Goal: Find specific page/section: Find specific page/section

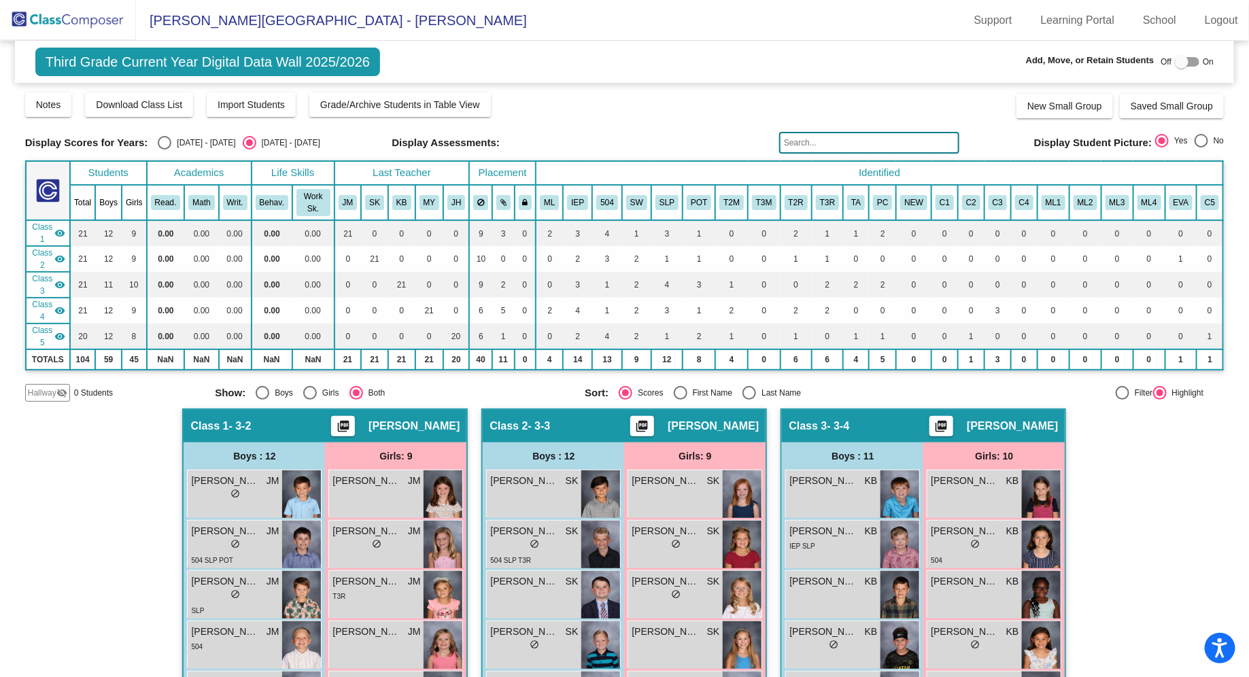
click at [510, 29] on mat-toolbar "Olive-[PERSON_NAME][GEOGRAPHIC_DATA] - [PERSON_NAME] Support Learning Portal Sc…" at bounding box center [624, 20] width 1249 height 41
click at [600, 14] on mat-toolbar "Olive-[PERSON_NAME][GEOGRAPHIC_DATA] - [PERSON_NAME] Support Learning Portal Sc…" at bounding box center [624, 20] width 1249 height 41
click at [95, 18] on img at bounding box center [68, 20] width 136 height 40
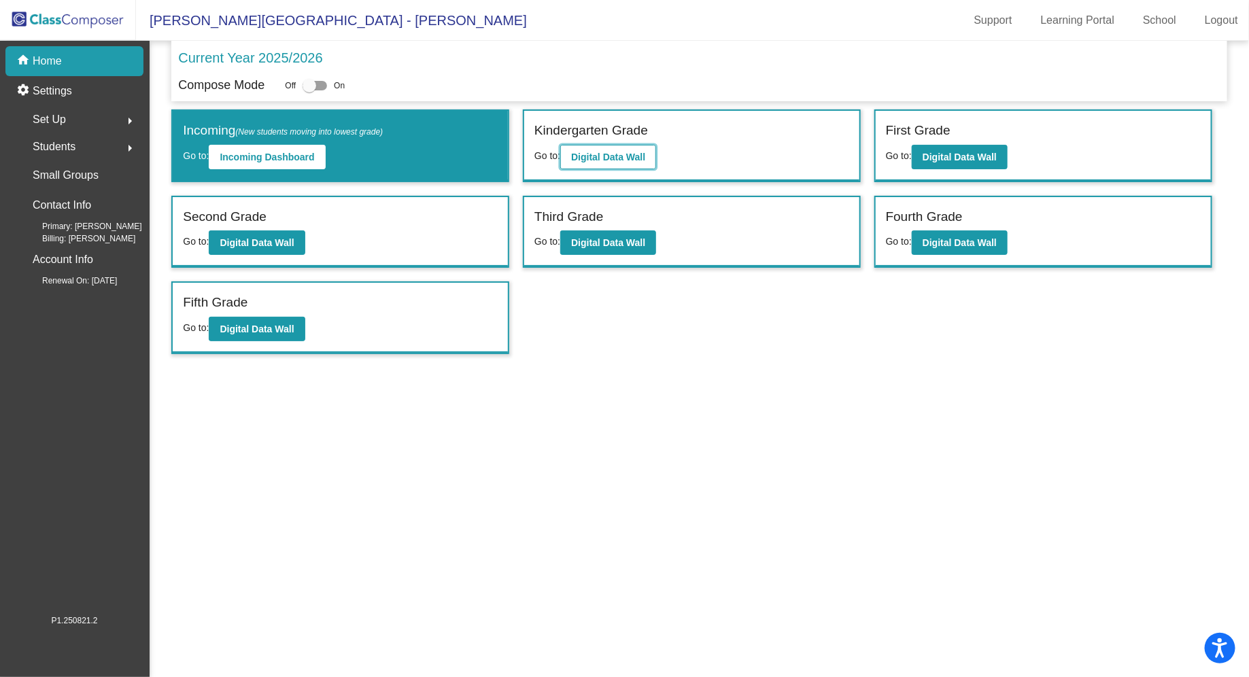
click at [624, 158] on b "Digital Data Wall" at bounding box center [608, 157] width 74 height 11
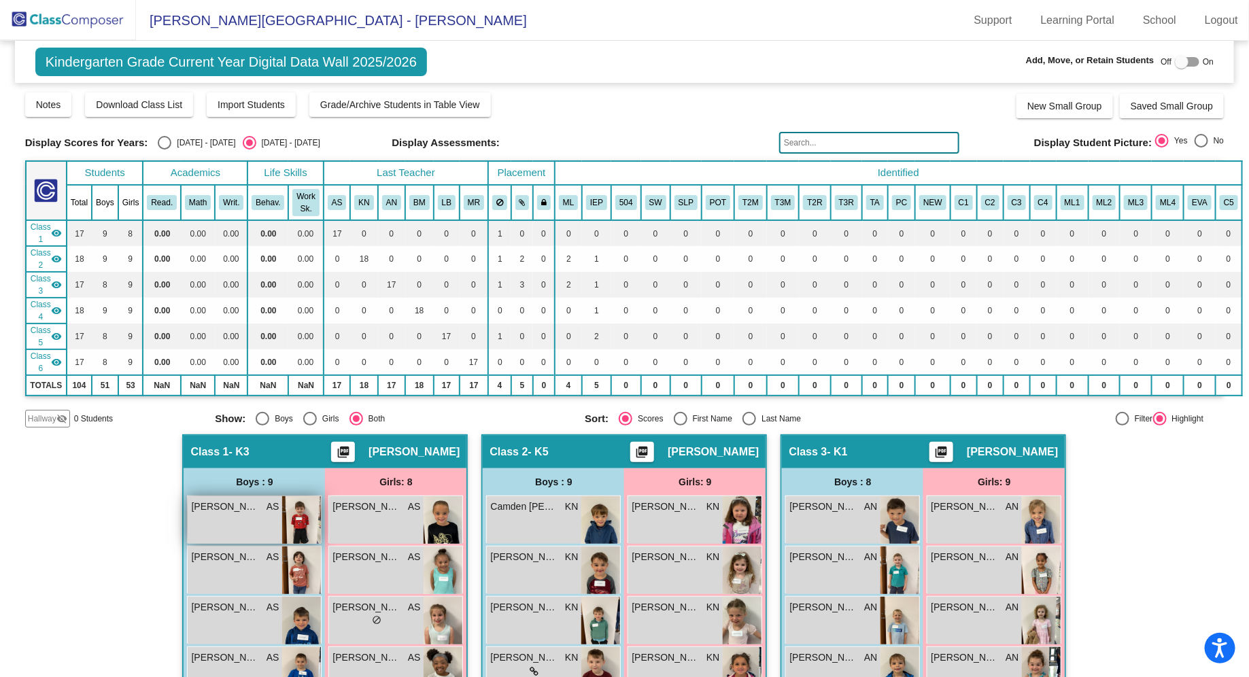
scroll to position [10, 0]
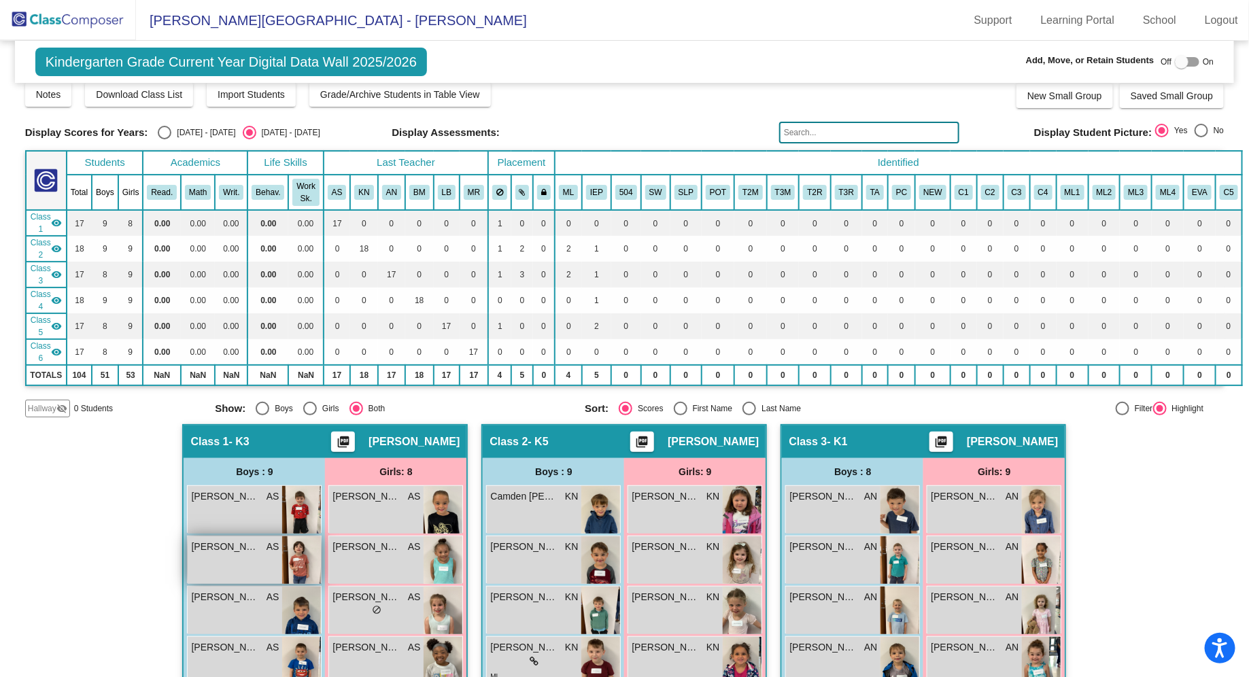
click at [250, 547] on span "[PERSON_NAME]" at bounding box center [225, 547] width 68 height 14
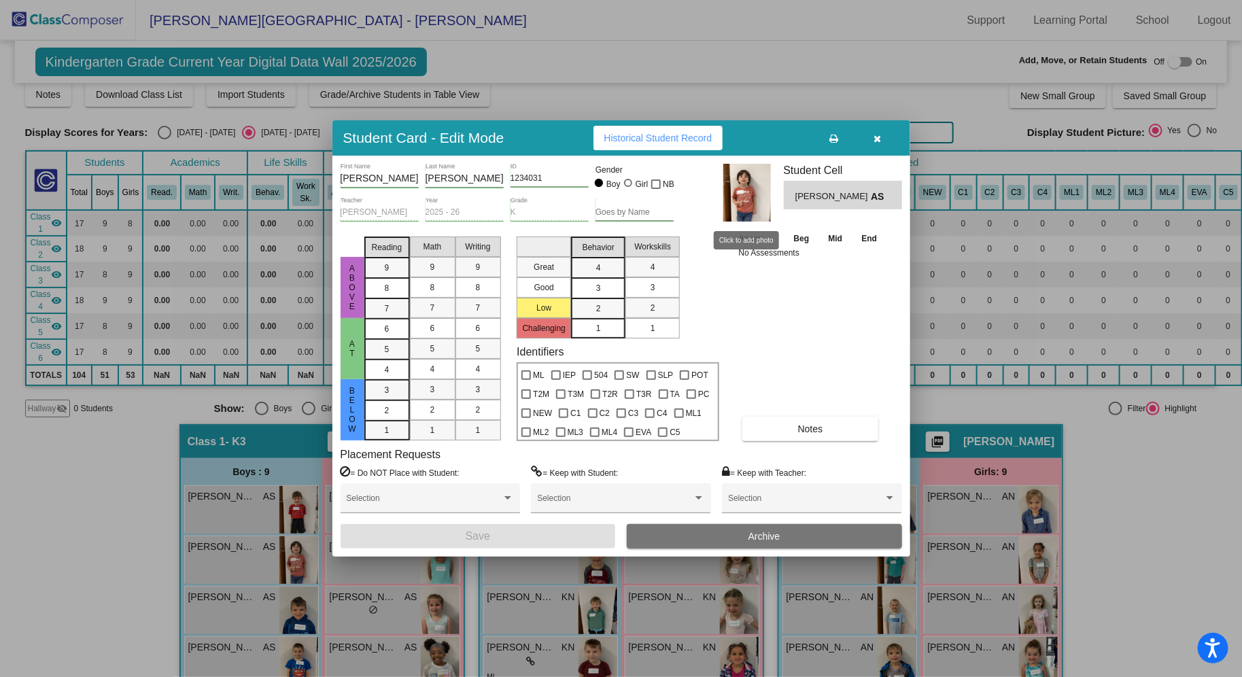
click at [743, 197] on img at bounding box center [748, 193] width 48 height 58
click at [879, 142] on icon "button" at bounding box center [877, 139] width 7 height 10
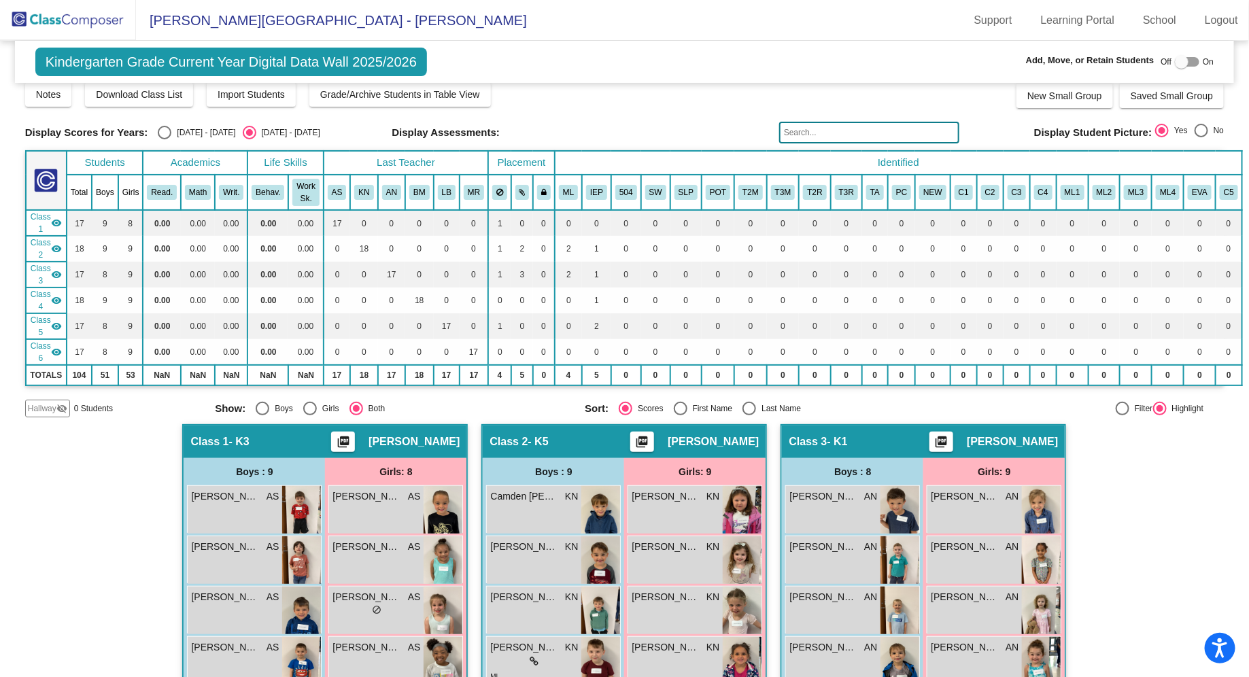
click at [84, 15] on img at bounding box center [68, 20] width 136 height 40
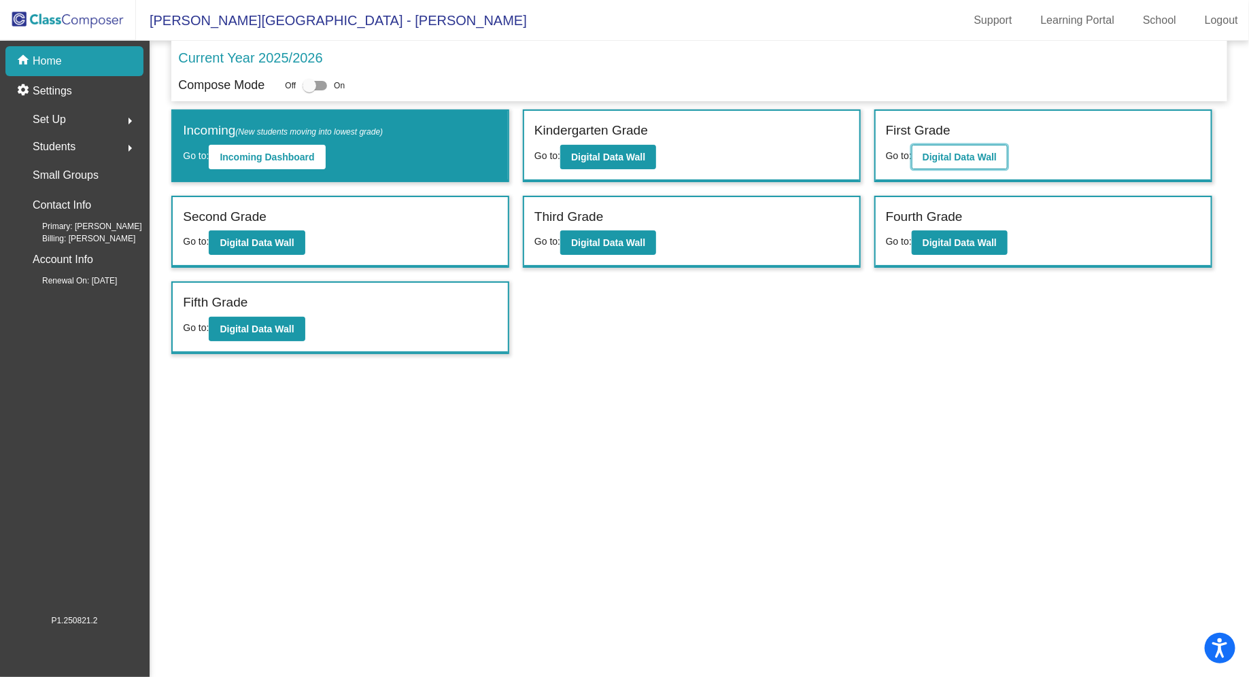
click at [954, 161] on b "Digital Data Wall" at bounding box center [960, 157] width 74 height 11
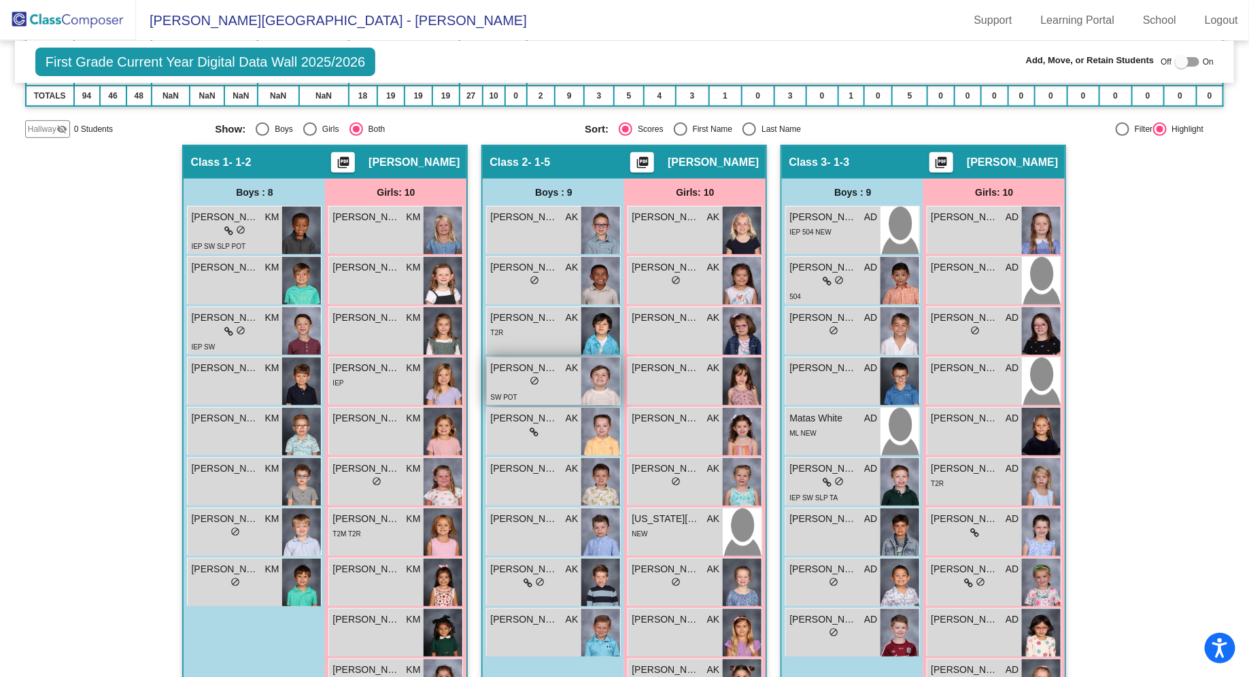
scroll to position [236, 0]
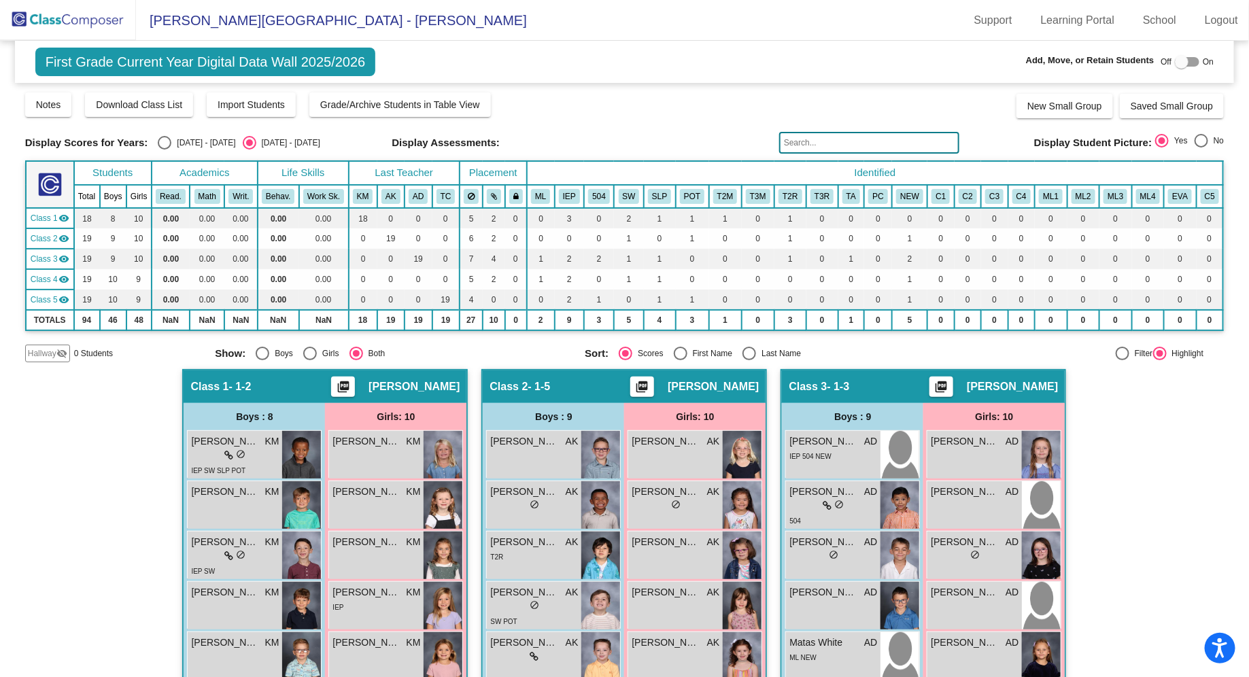
click at [537, 21] on mat-toolbar "Olive-[PERSON_NAME][GEOGRAPHIC_DATA] - [PERSON_NAME] Support Learning Portal Sc…" at bounding box center [624, 20] width 1249 height 41
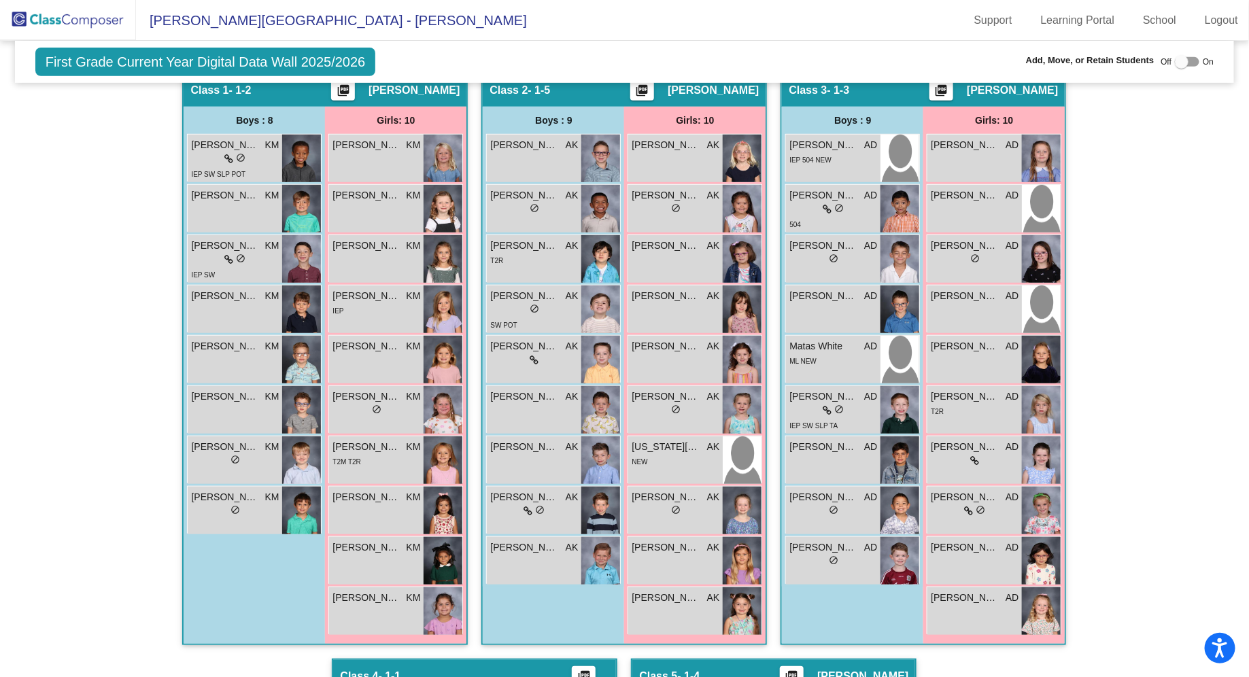
scroll to position [303, 0]
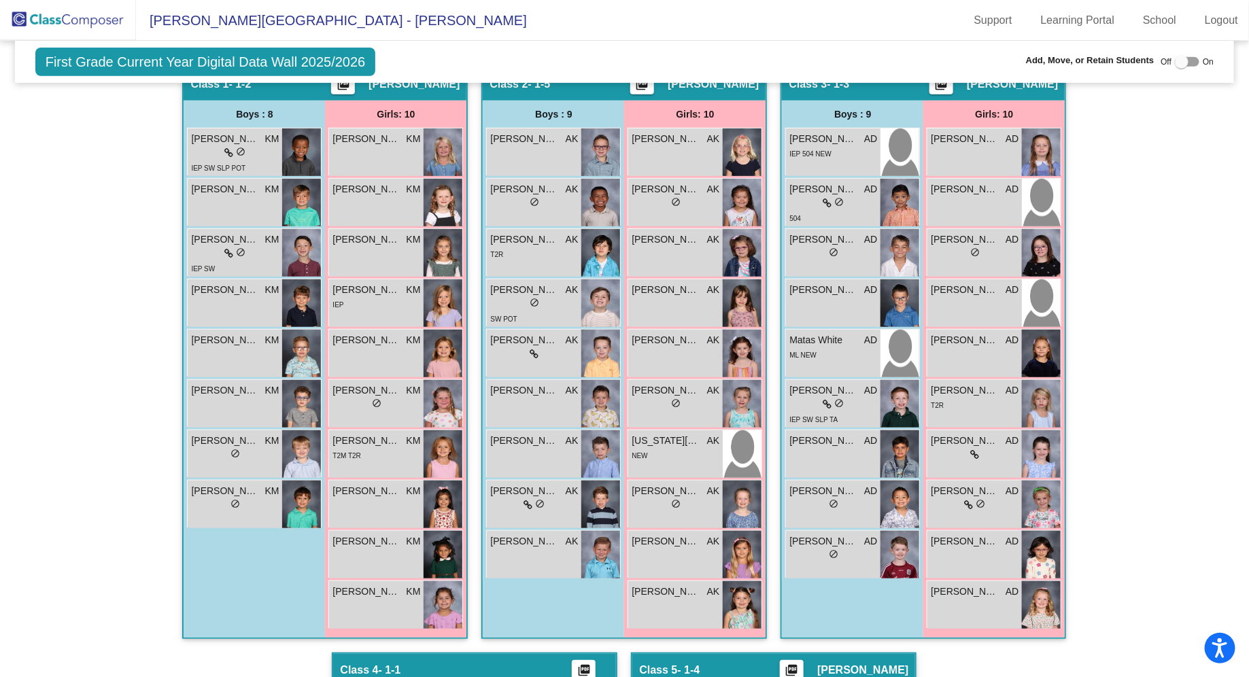
click at [107, 181] on div "Hallway - Hallway Class picture_as_pdf Add Student First Name Last Name Student…" at bounding box center [625, 653] width 1200 height 1172
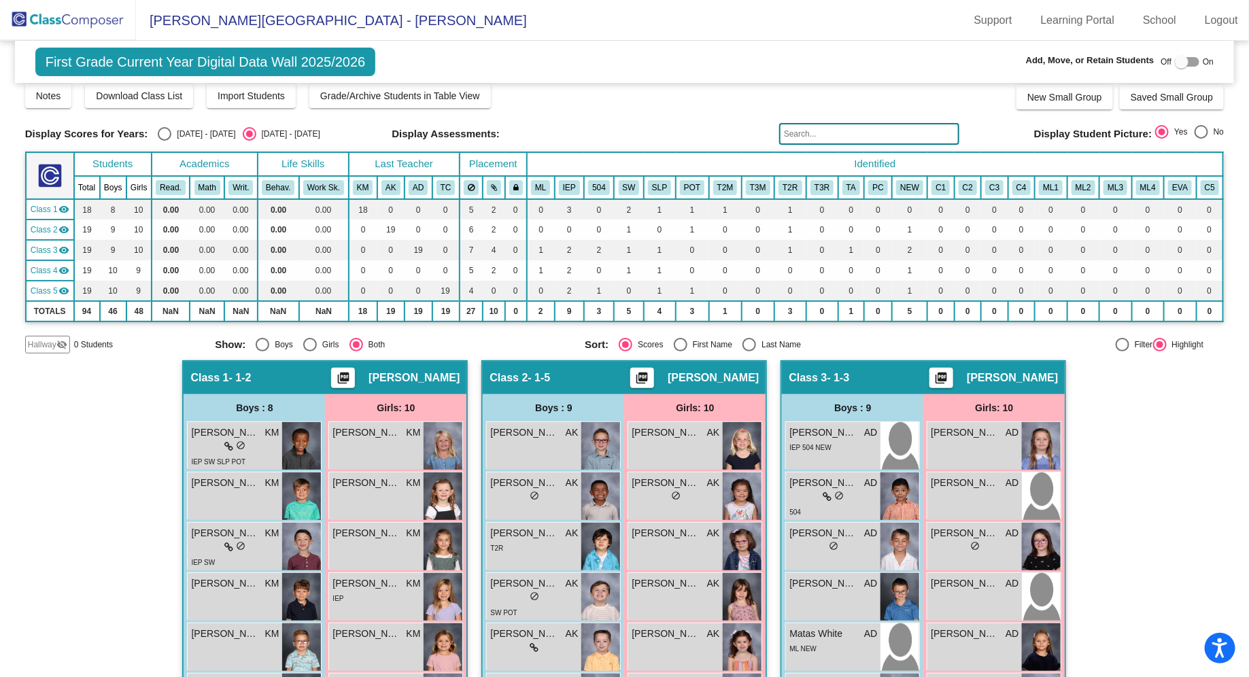
scroll to position [0, 0]
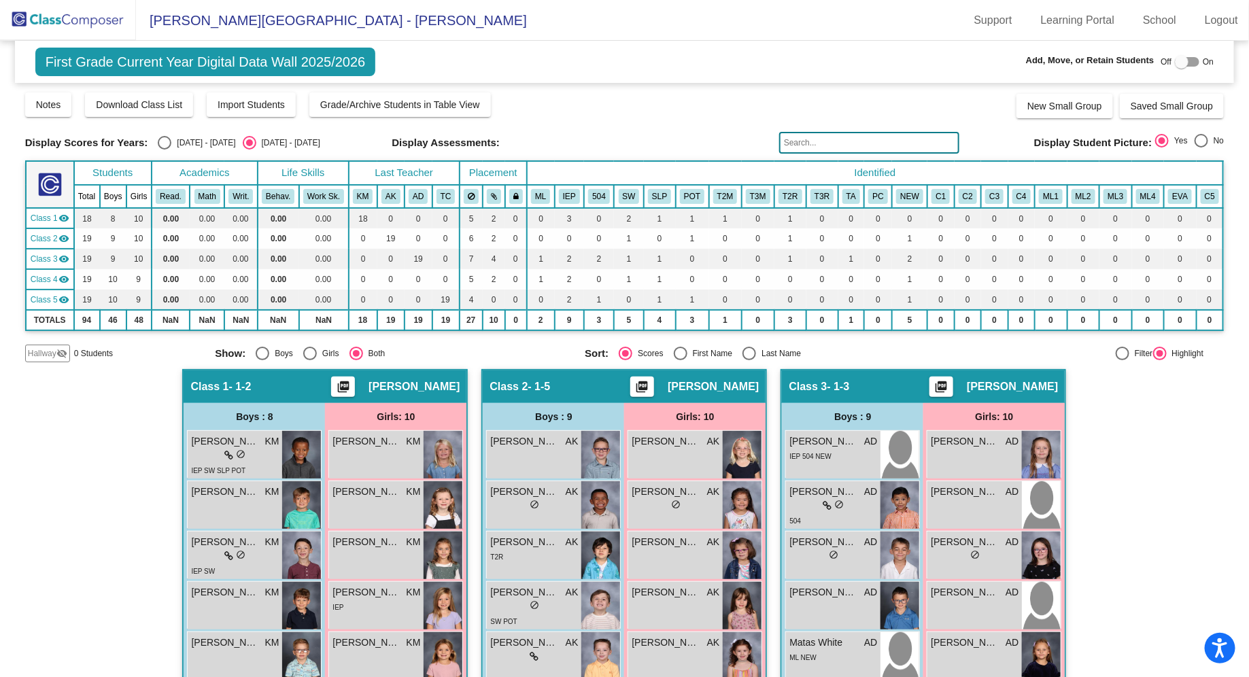
click at [574, 16] on mat-toolbar "Olive-[PERSON_NAME][GEOGRAPHIC_DATA] - [PERSON_NAME] Support Learning Portal Sc…" at bounding box center [624, 20] width 1249 height 41
click at [623, 22] on mat-toolbar "Olive-[PERSON_NAME][GEOGRAPHIC_DATA] - [PERSON_NAME] Support Learning Portal Sc…" at bounding box center [624, 20] width 1249 height 41
click at [85, 24] on img at bounding box center [68, 20] width 136 height 40
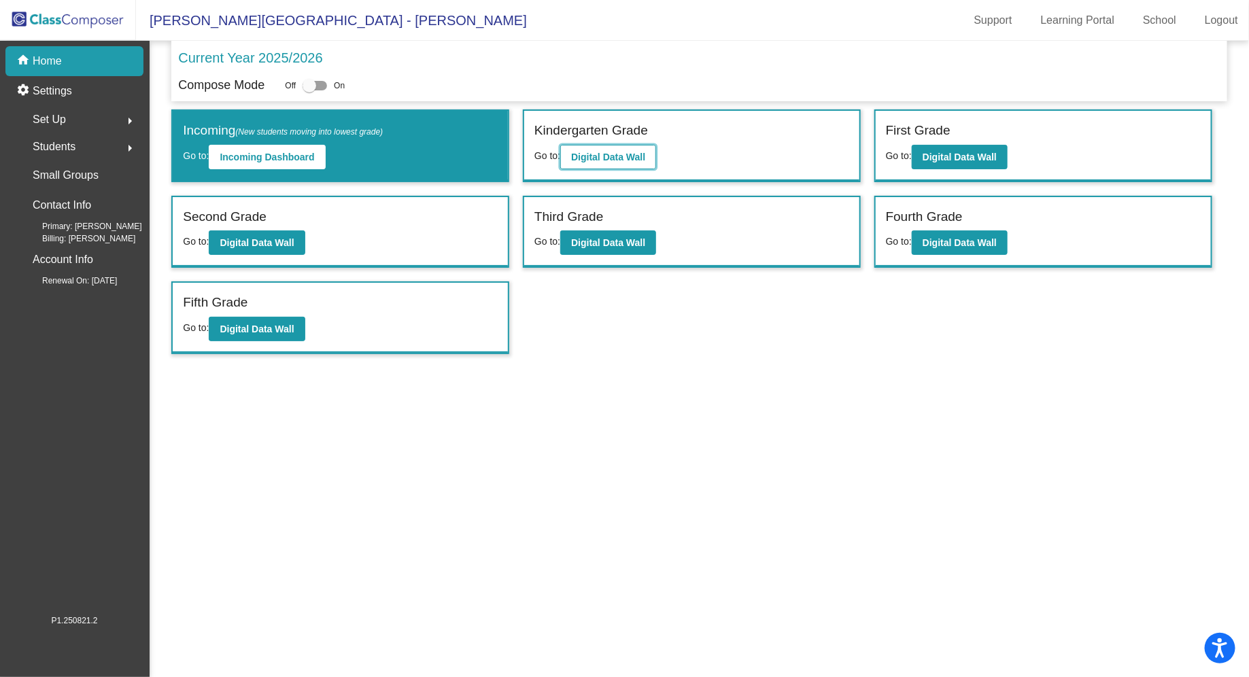
click at [628, 157] on b "Digital Data Wall" at bounding box center [608, 157] width 74 height 11
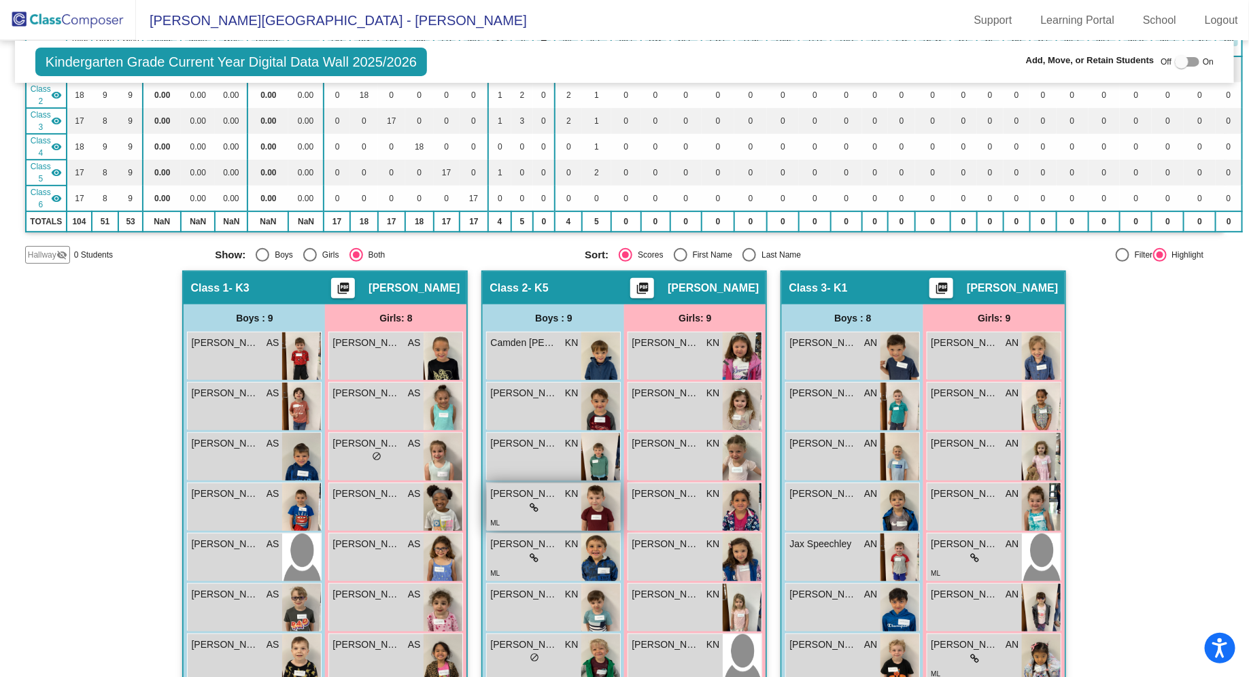
scroll to position [31, 0]
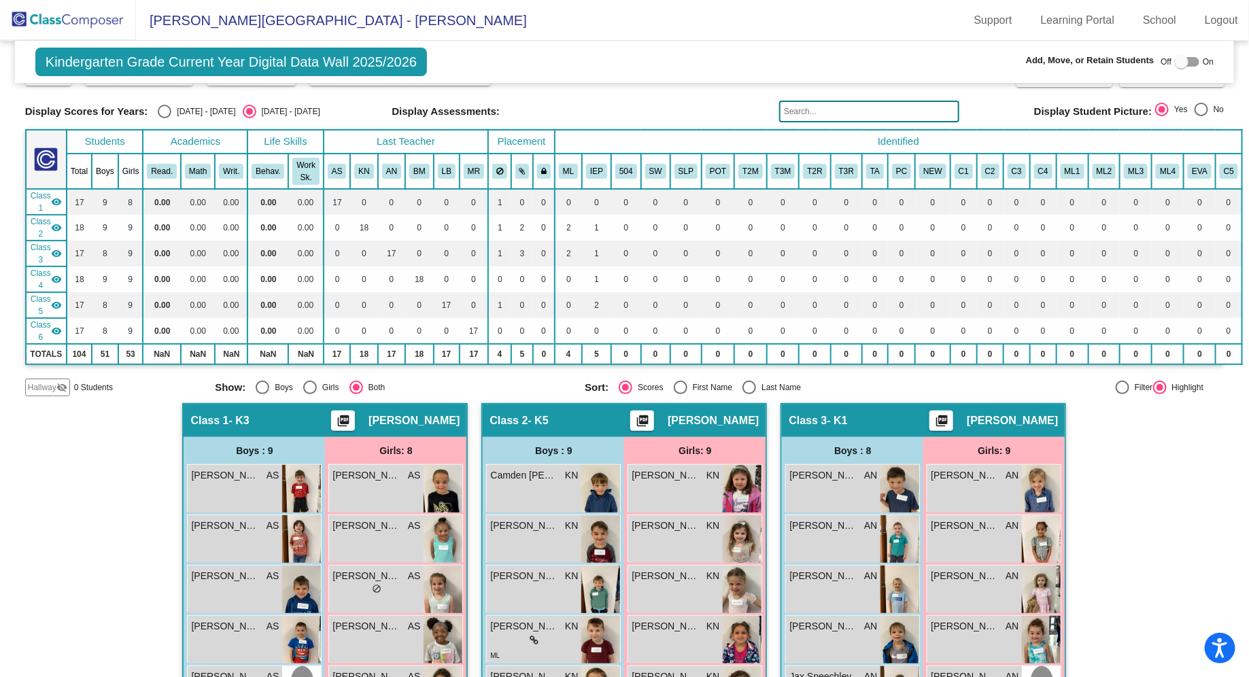
click at [862, 113] on input "text" at bounding box center [869, 112] width 180 height 22
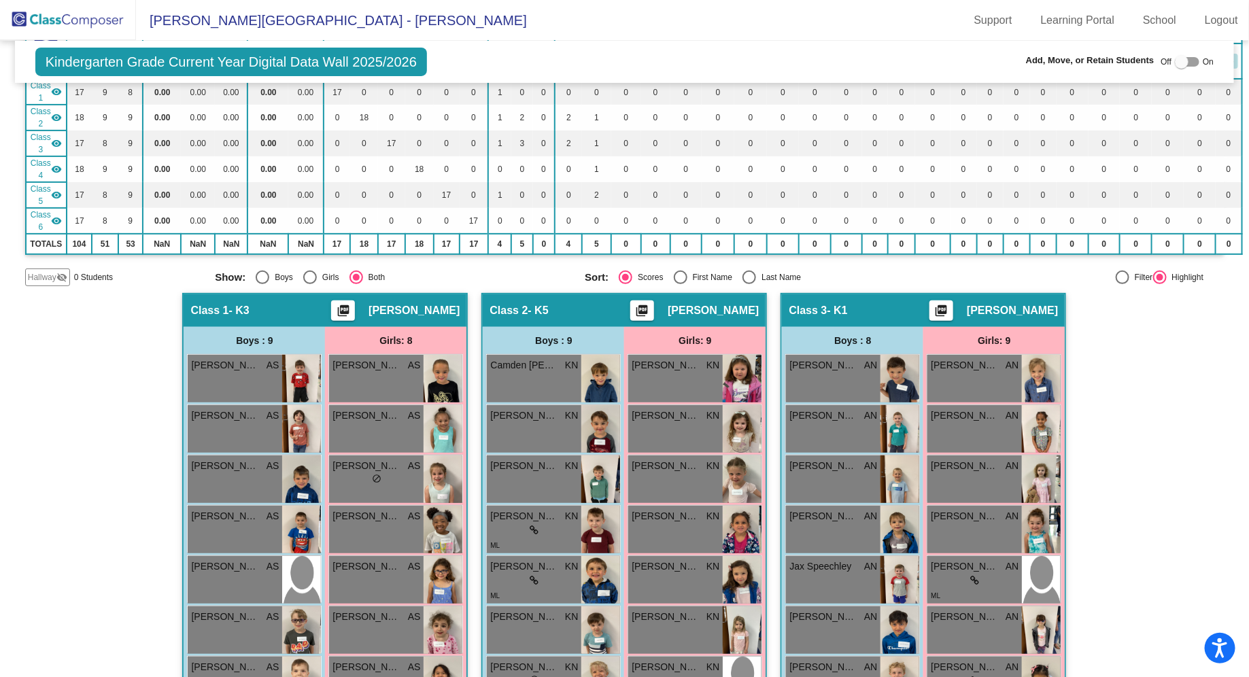
scroll to position [11, 0]
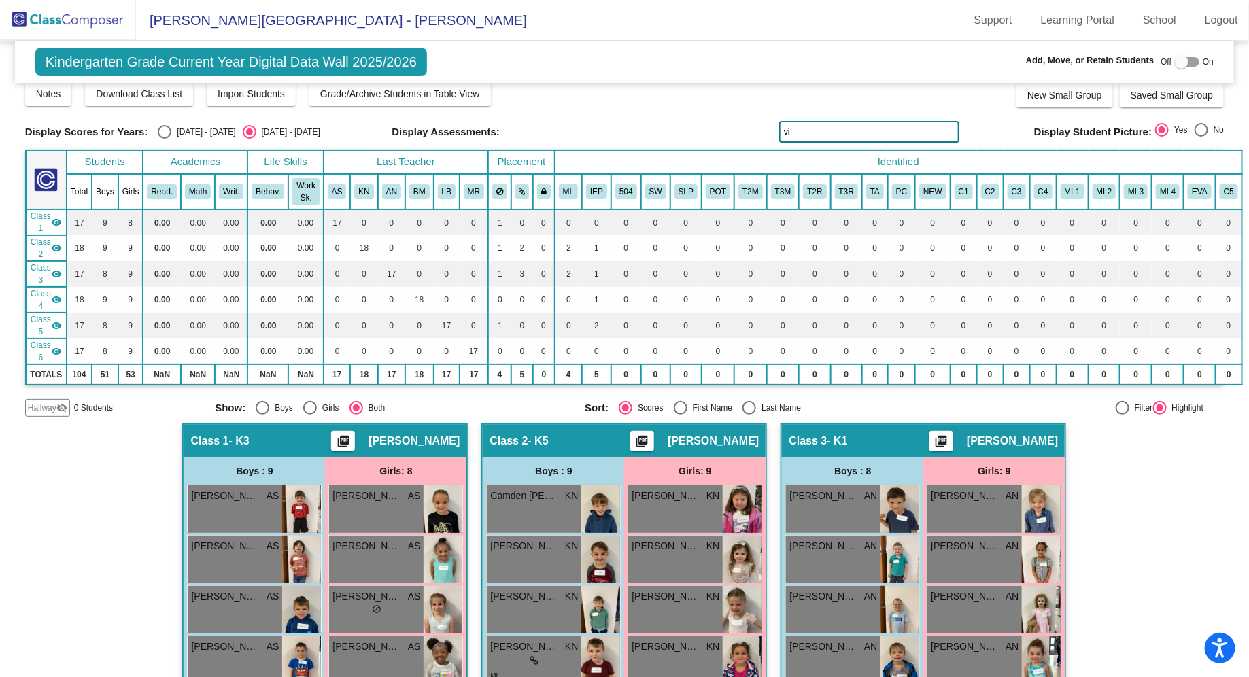
type input "v"
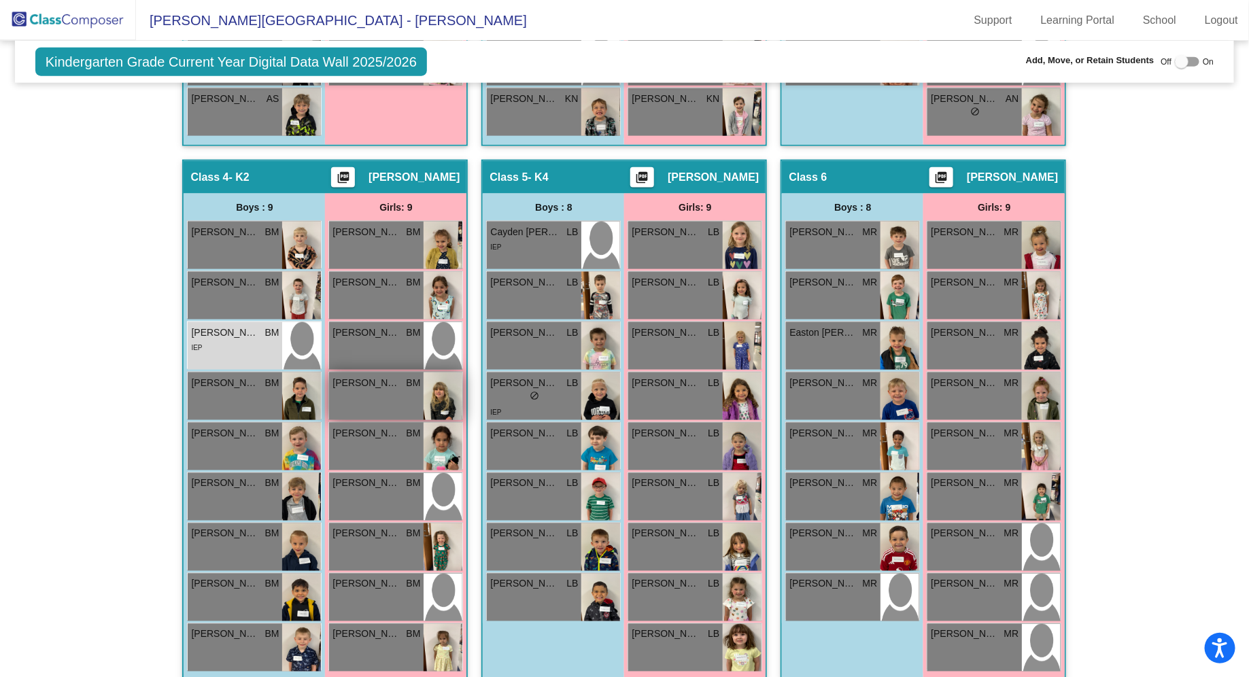
scroll to position [813, 0]
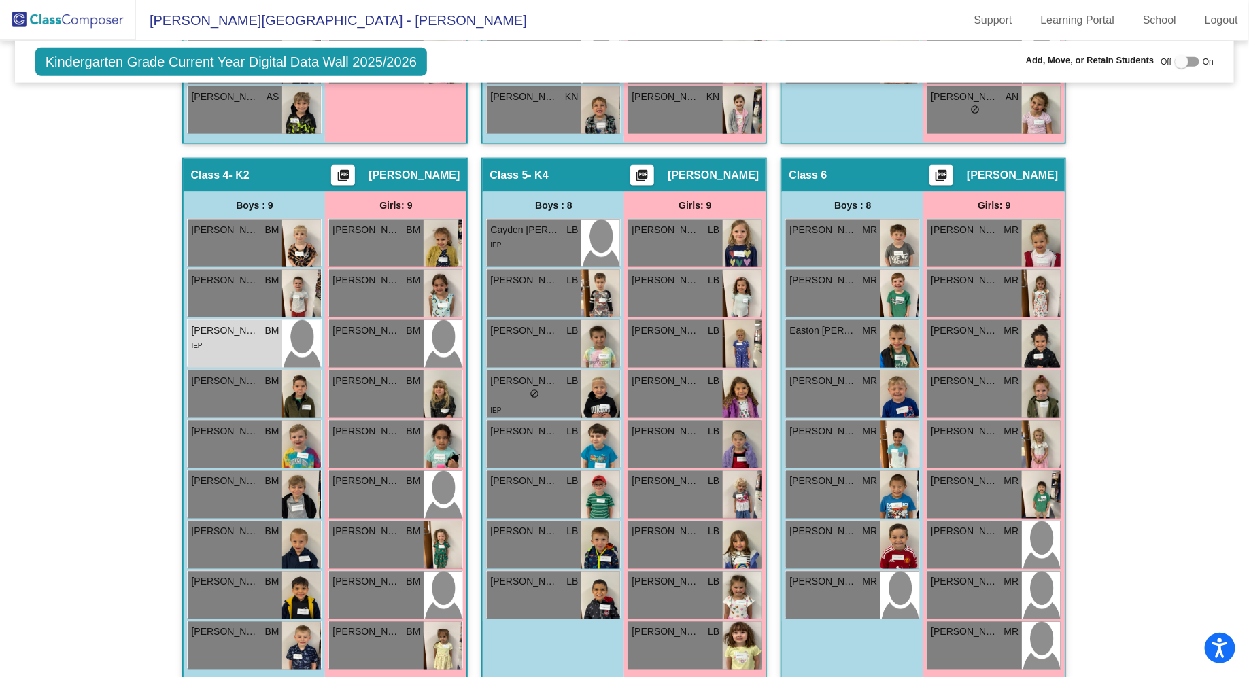
type input "[PERSON_NAME]"
click at [56, 339] on div "Hallway - Hallway Class picture_as_pdf Add Student First Name Last Name Student…" at bounding box center [625, 158] width 1200 height 1072
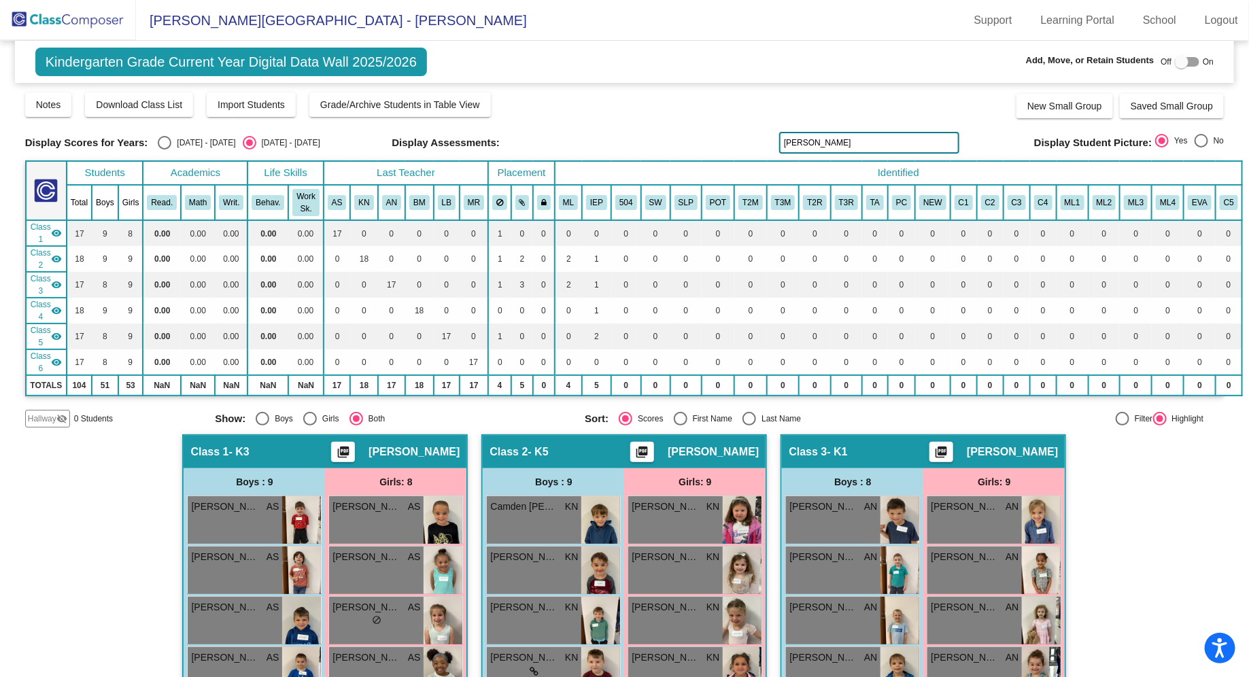
drag, startPoint x: 865, startPoint y: 141, endPoint x: 726, endPoint y: 132, distance: 139.7
click at [726, 132] on div "Display Scores for Years: [DATE] - [DATE] [DATE] - [DATE] Display Assessments: …" at bounding box center [625, 143] width 1200 height 22
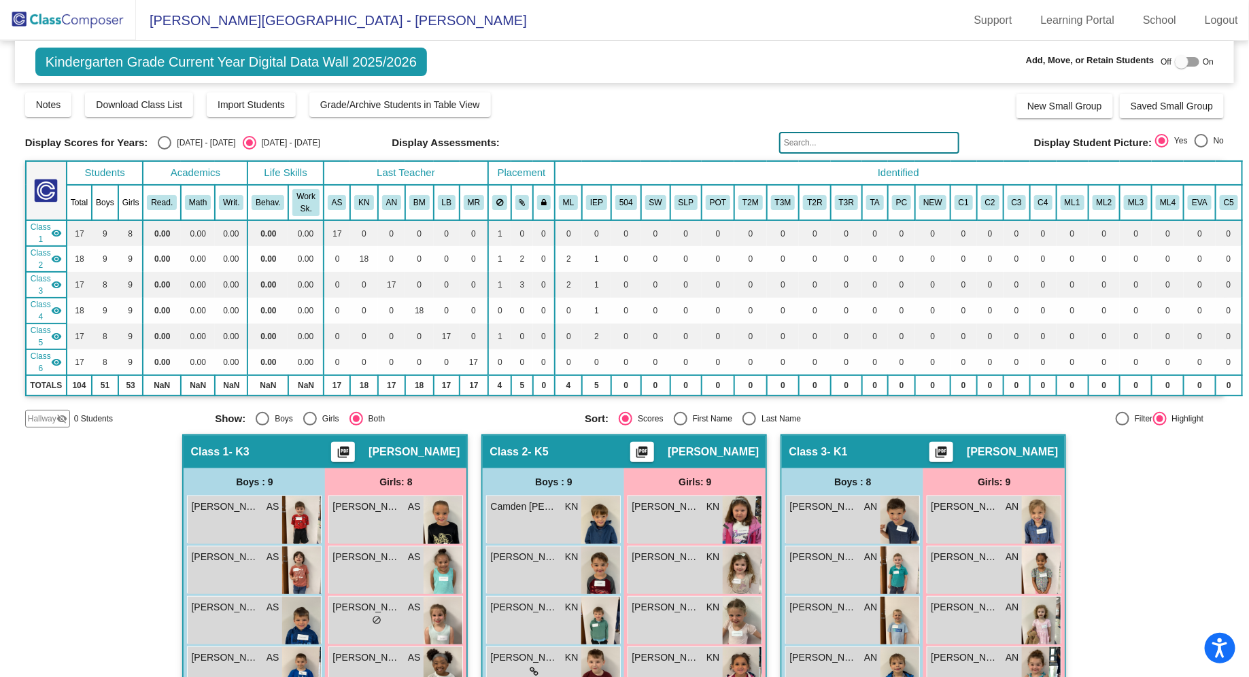
click at [726, 132] on div "Display Scores for Years: [DATE] - [DATE] [DATE] - [DATE] Display Assessments: …" at bounding box center [625, 143] width 1200 height 22
